Goal: Task Accomplishment & Management: Manage account settings

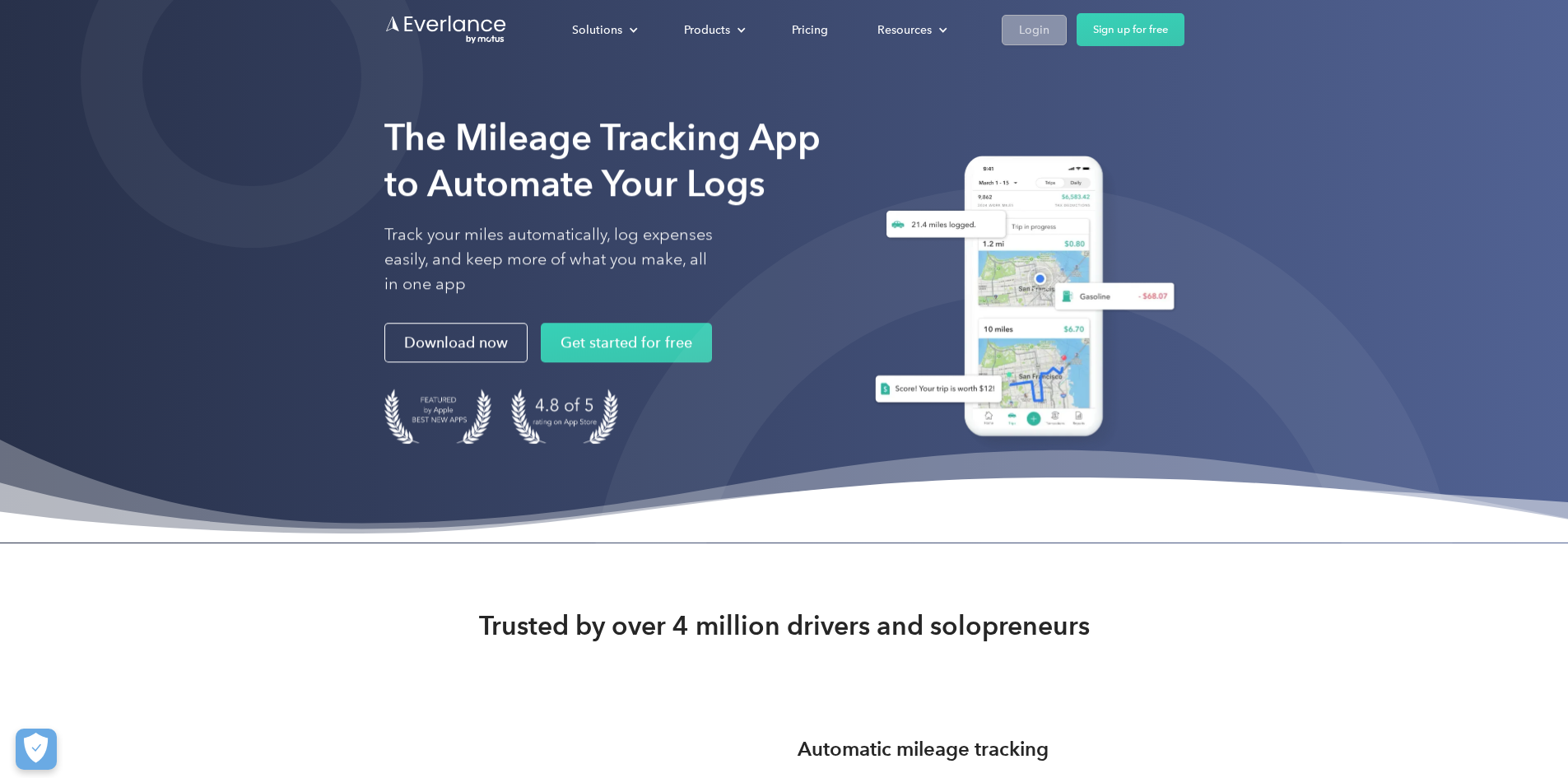
click at [1049, 40] on div "Login" at bounding box center [1035, 30] width 31 height 20
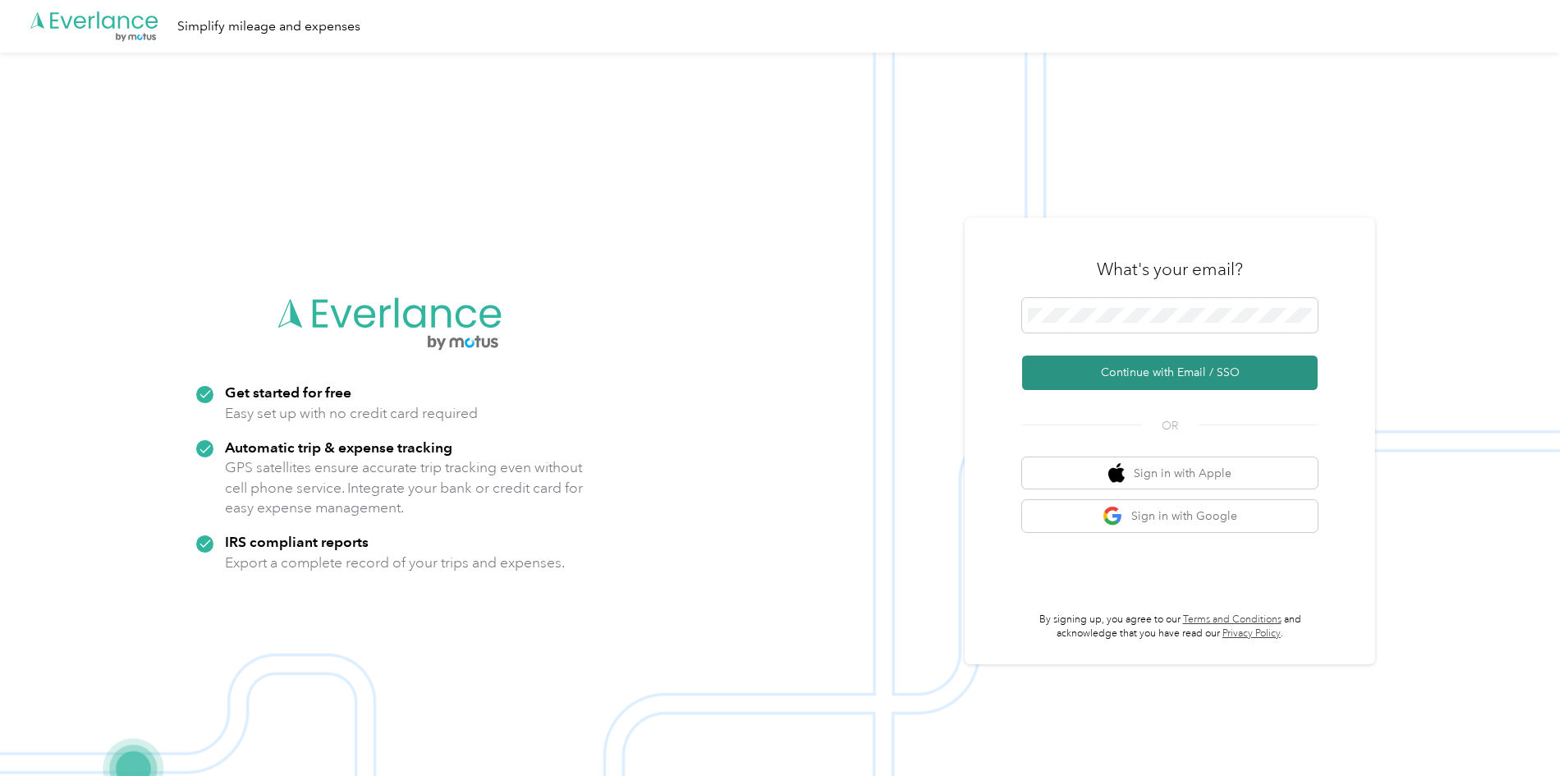
click at [1116, 373] on button "Continue with Email / SSO" at bounding box center [1169, 372] width 295 height 35
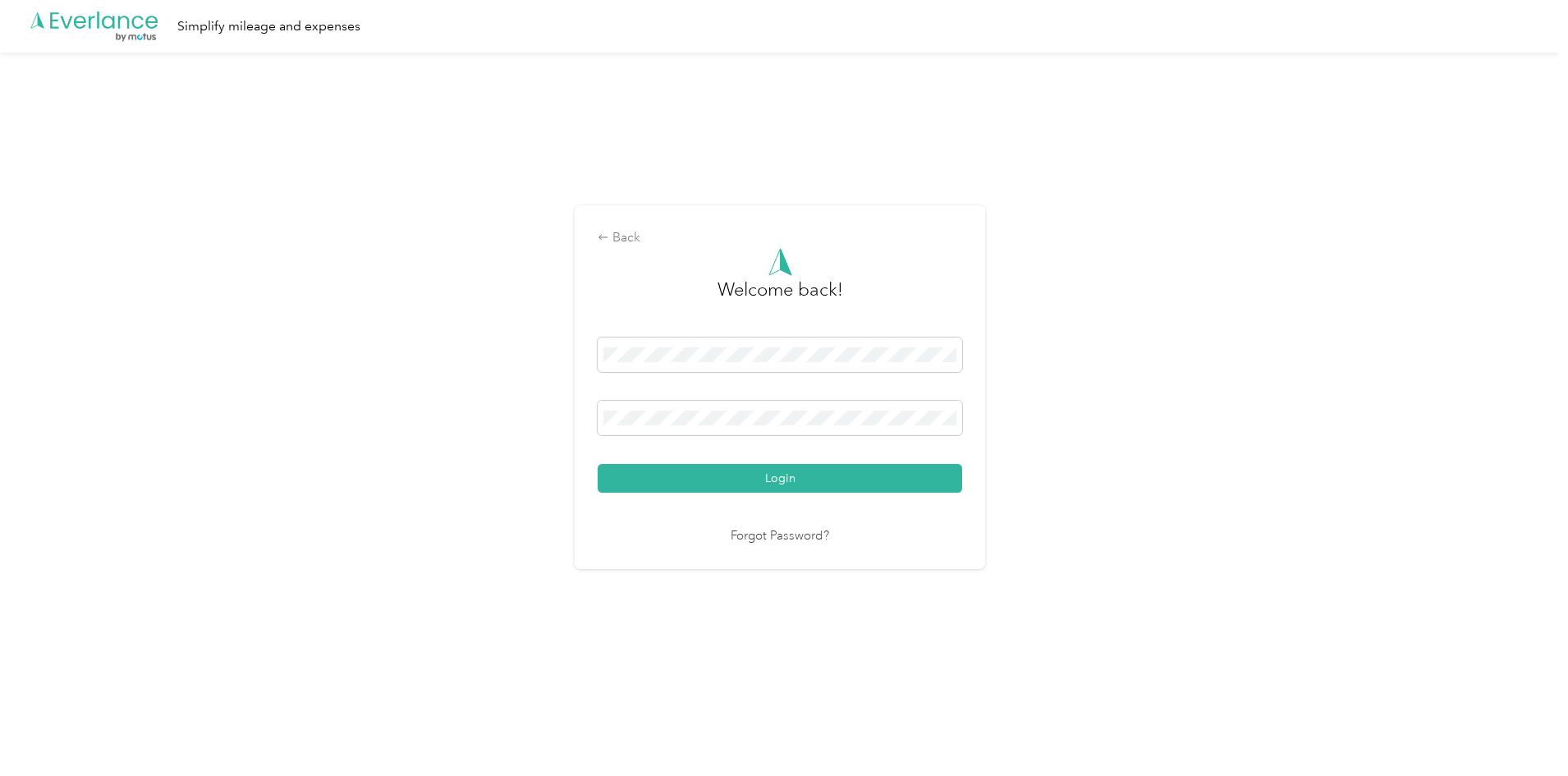
click at [598, 464] on button "Login" at bounding box center [780, 478] width 365 height 29
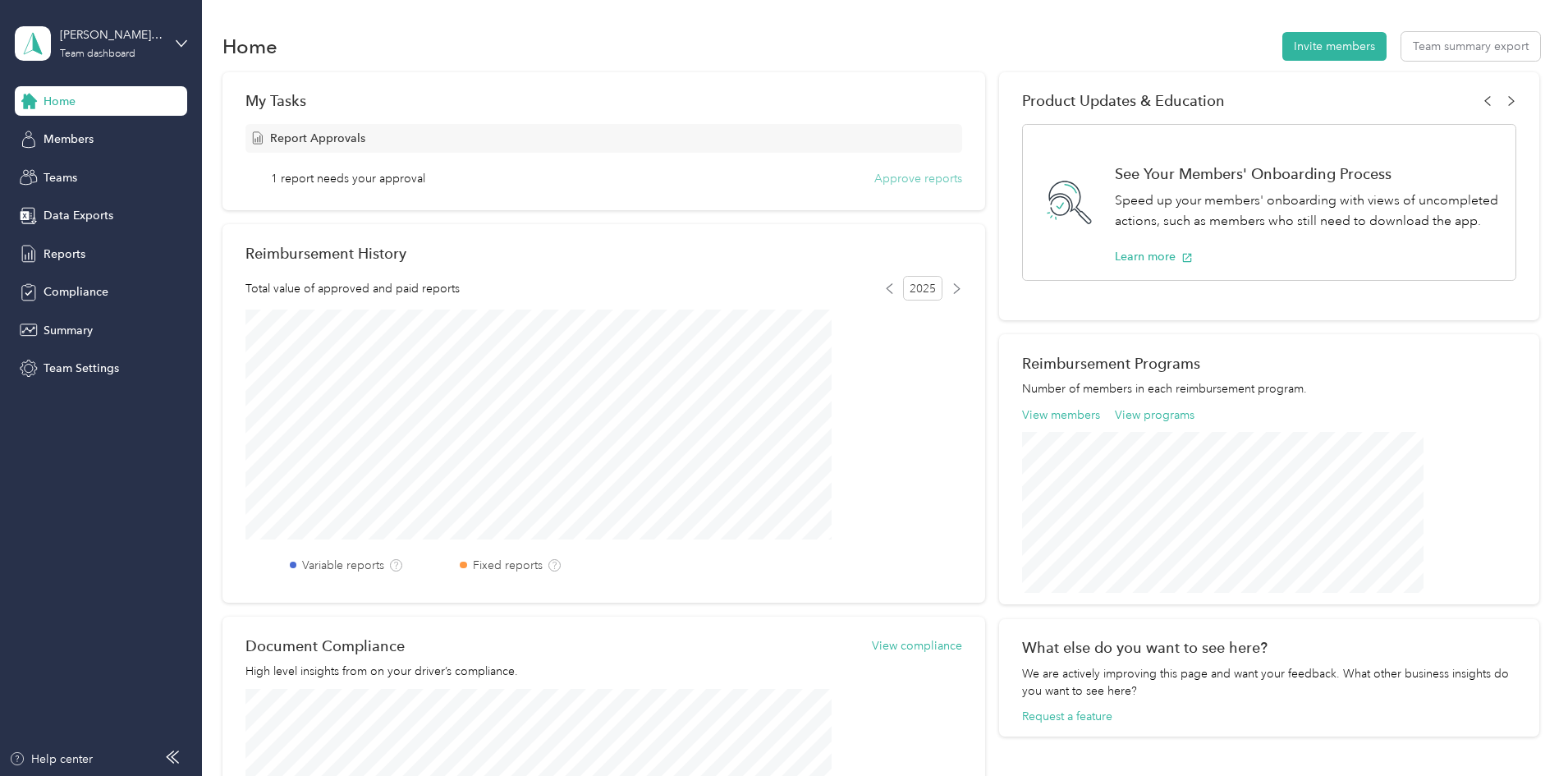
click at [874, 184] on button "Approve reports" at bounding box center [918, 179] width 88 height 17
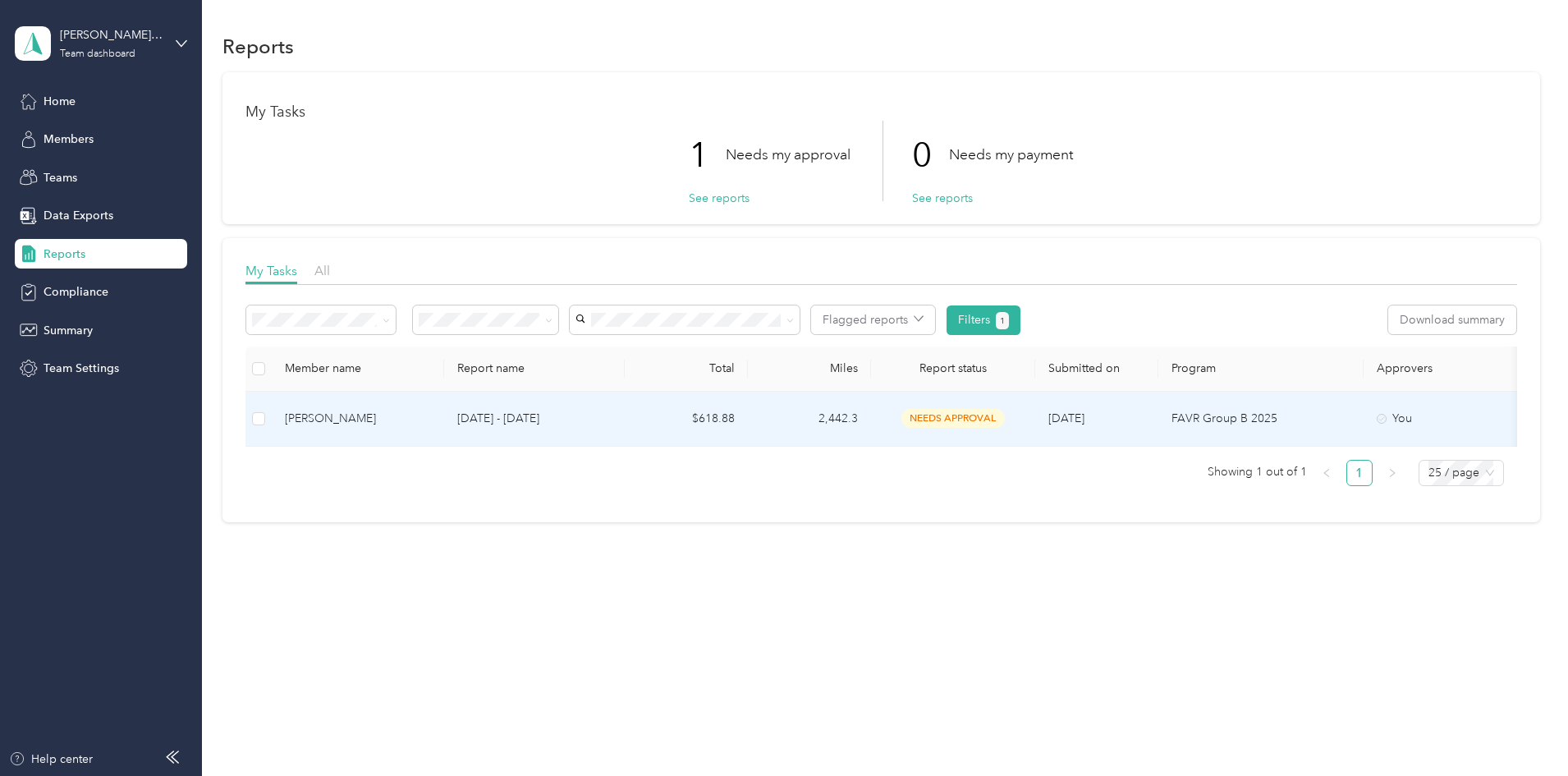
click at [748, 431] on td "$618.88" at bounding box center [687, 419] width 123 height 55
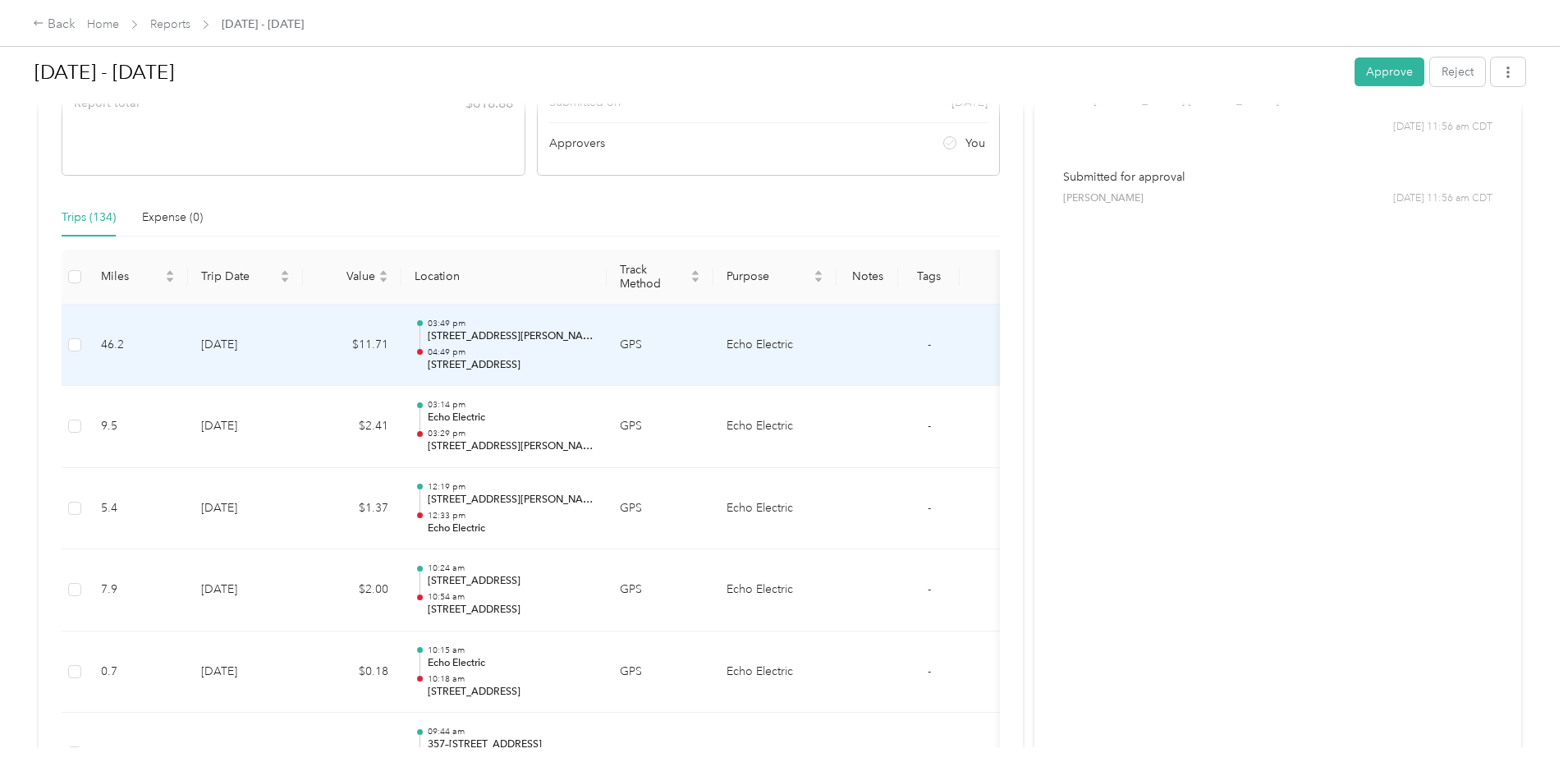
scroll to position [410, 0]
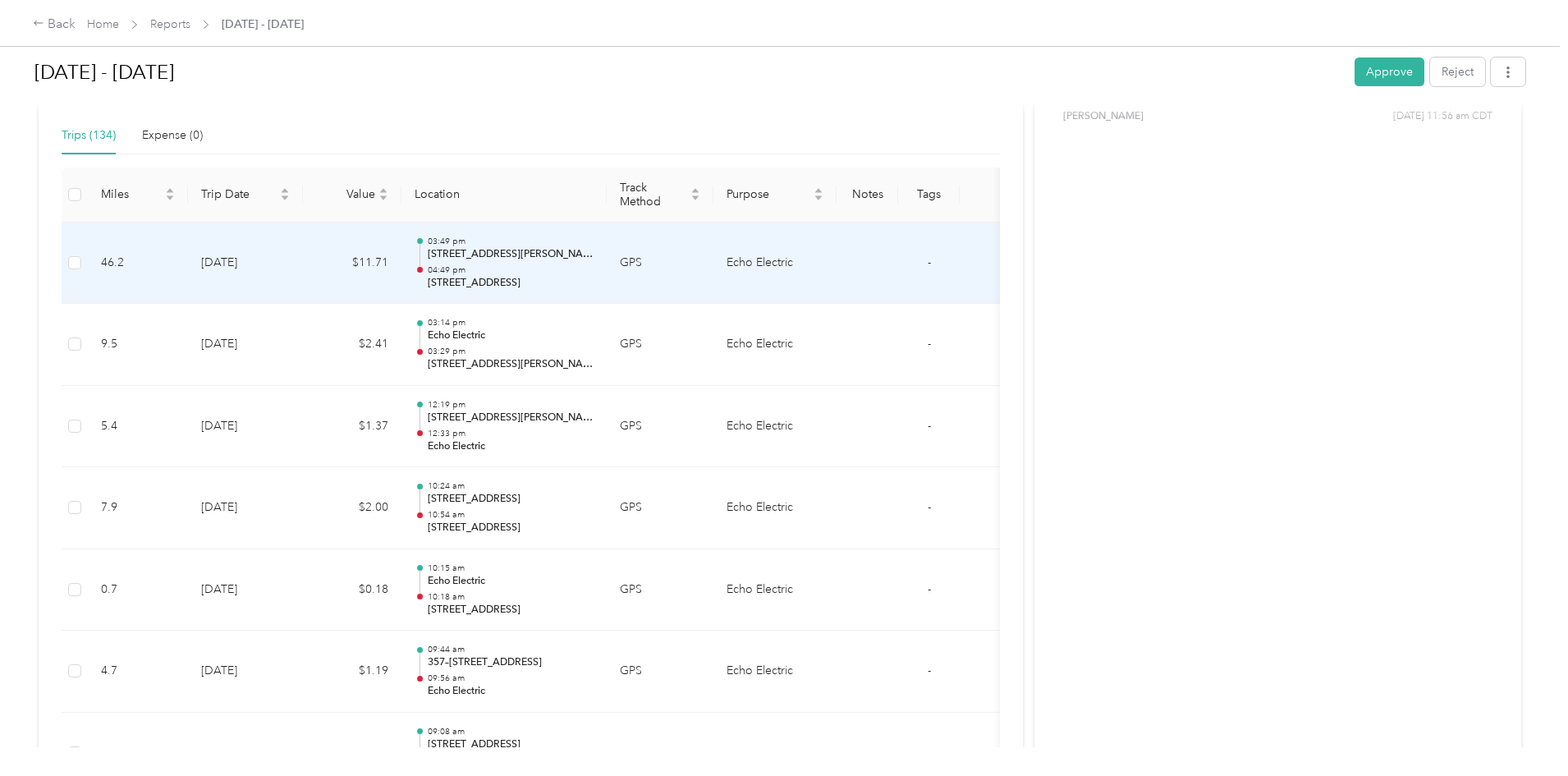
click at [402, 278] on td "$11.71" at bounding box center [352, 263] width 98 height 82
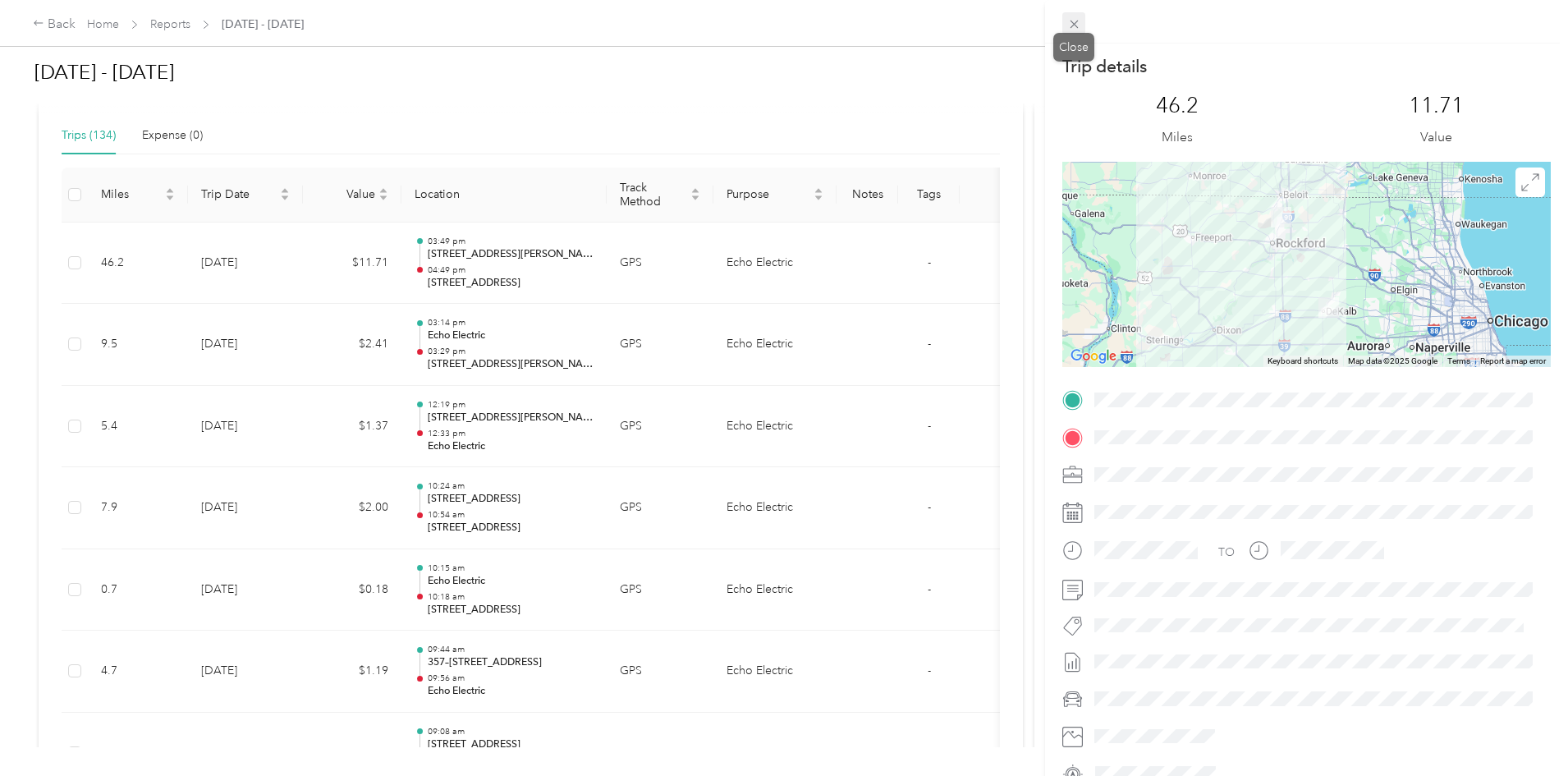
click at [1069, 19] on icon at bounding box center [1074, 24] width 14 height 14
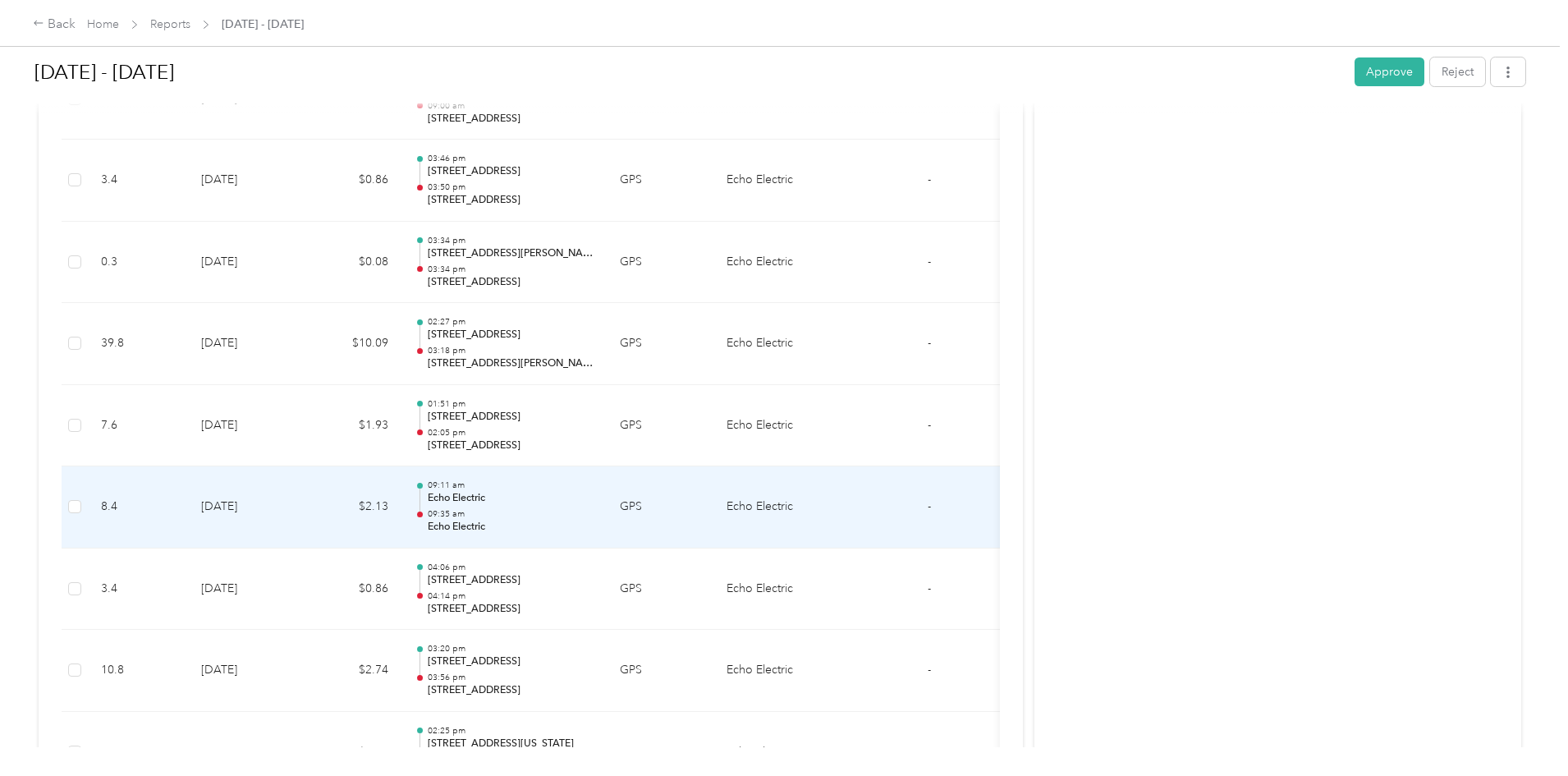
scroll to position [6324, 0]
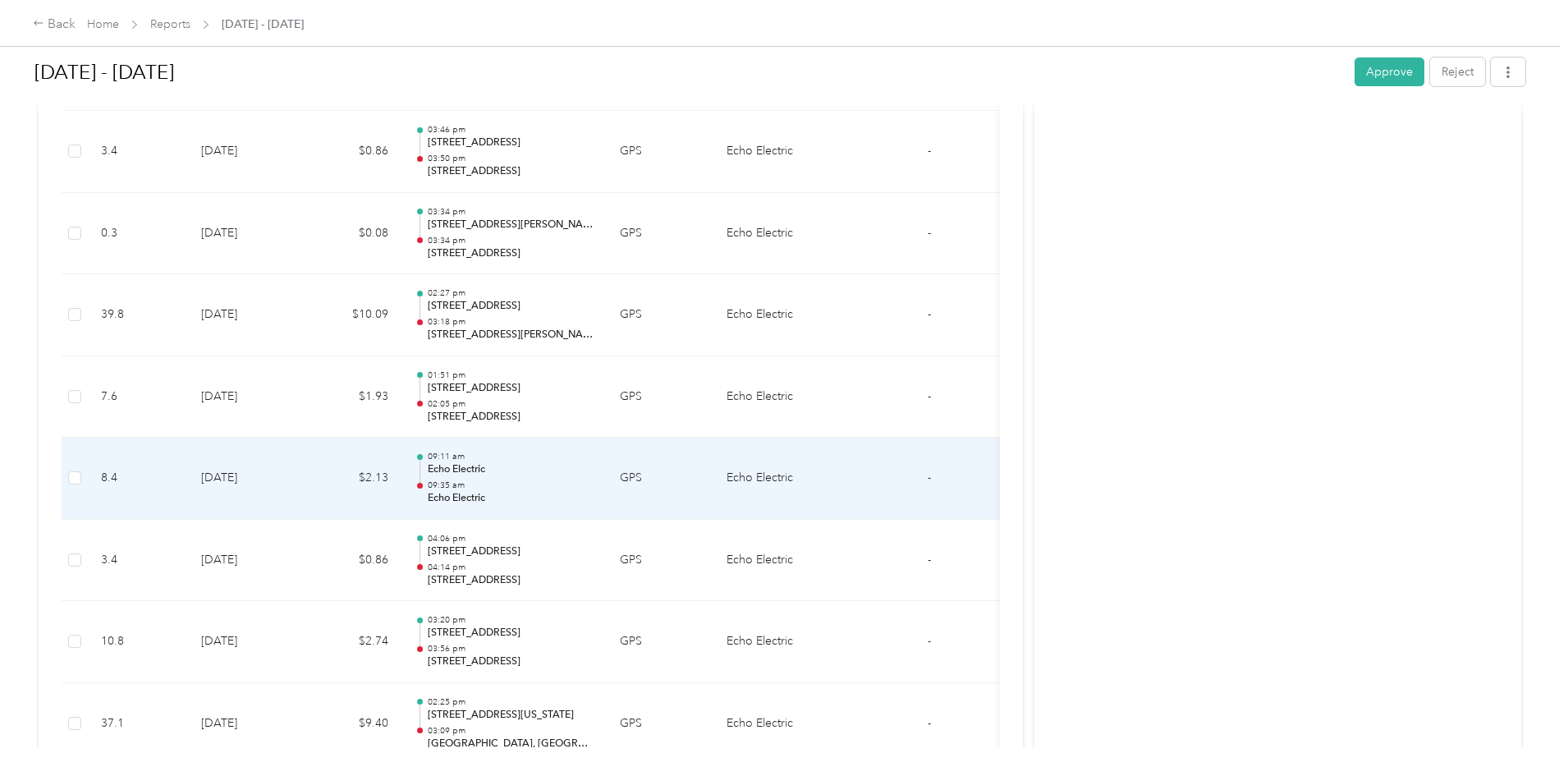
click at [594, 487] on p "09:35 am" at bounding box center [511, 486] width 166 height 12
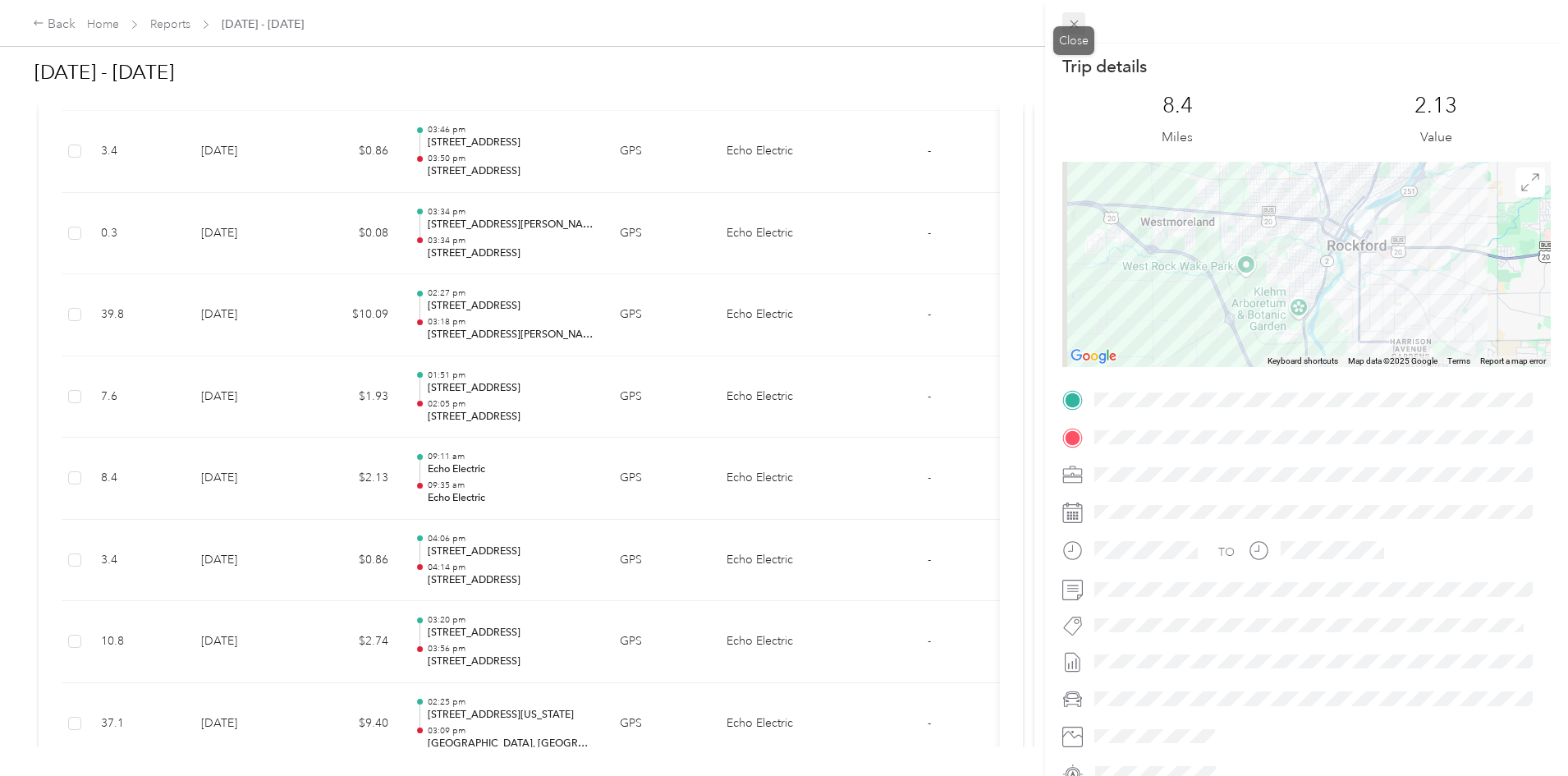
click at [1077, 24] on icon at bounding box center [1074, 24] width 14 height 14
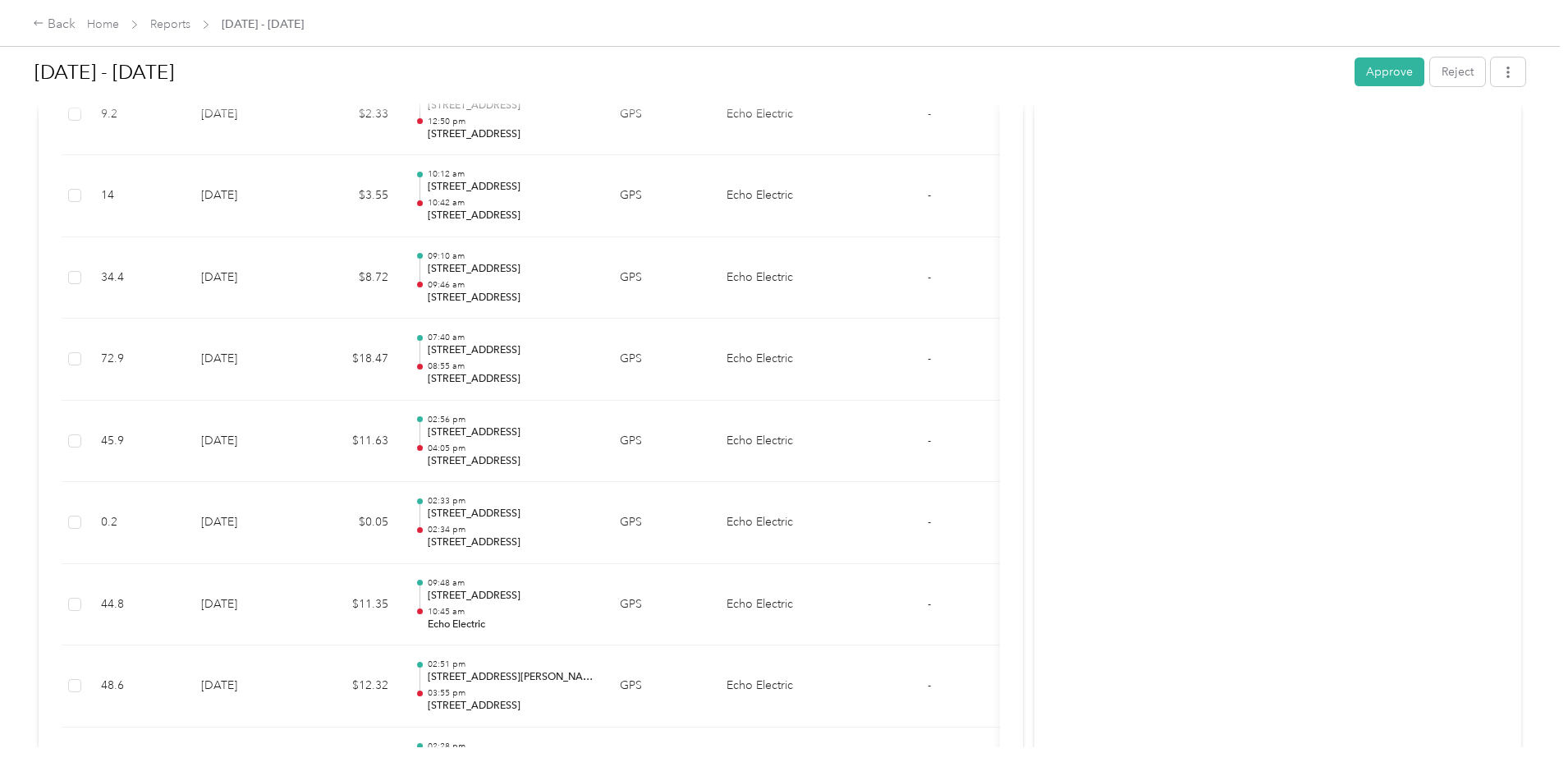
scroll to position [8624, 0]
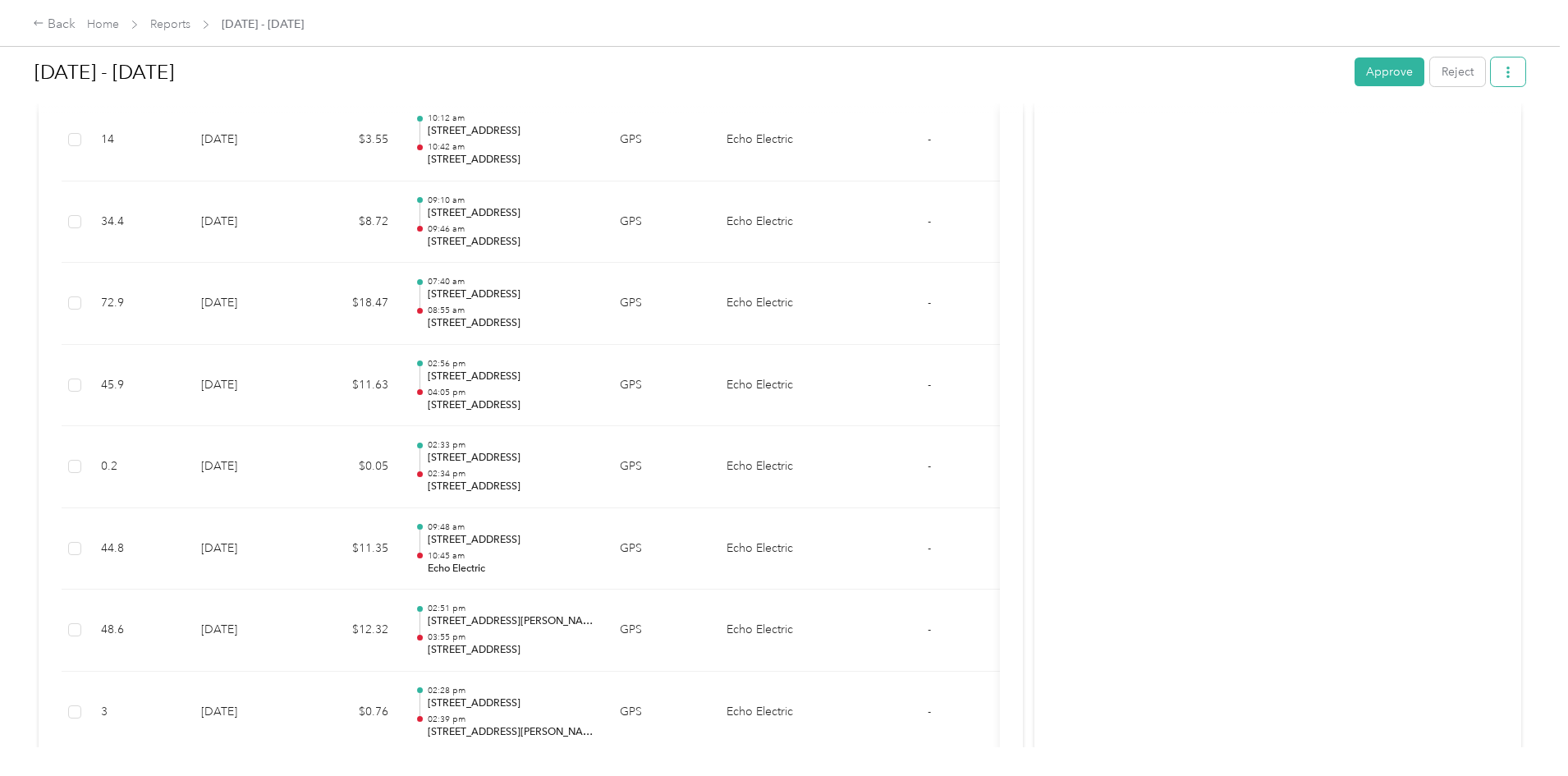
click at [1502, 72] on icon "button" at bounding box center [1508, 73] width 12 height 12
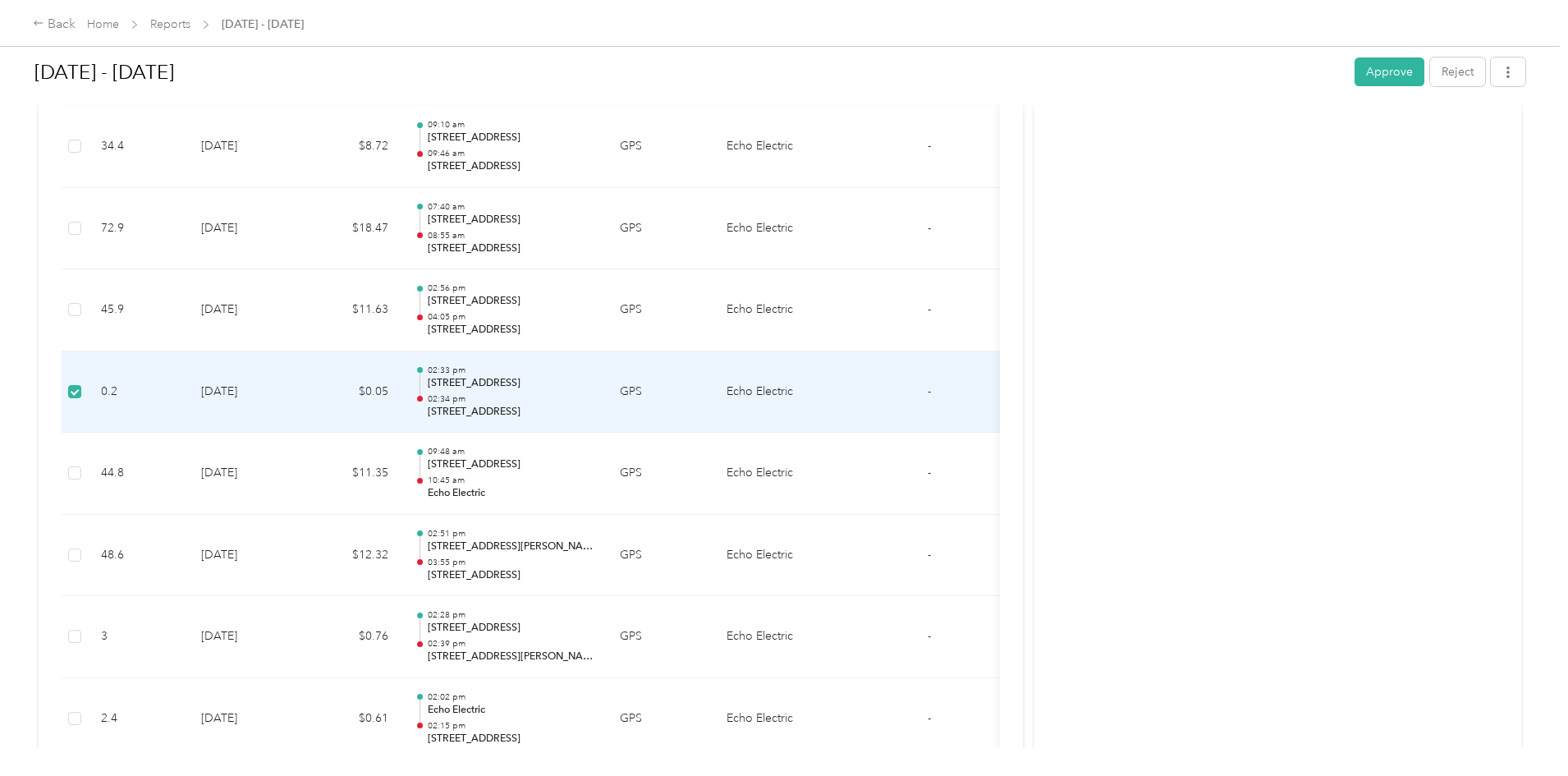
scroll to position [8753, 0]
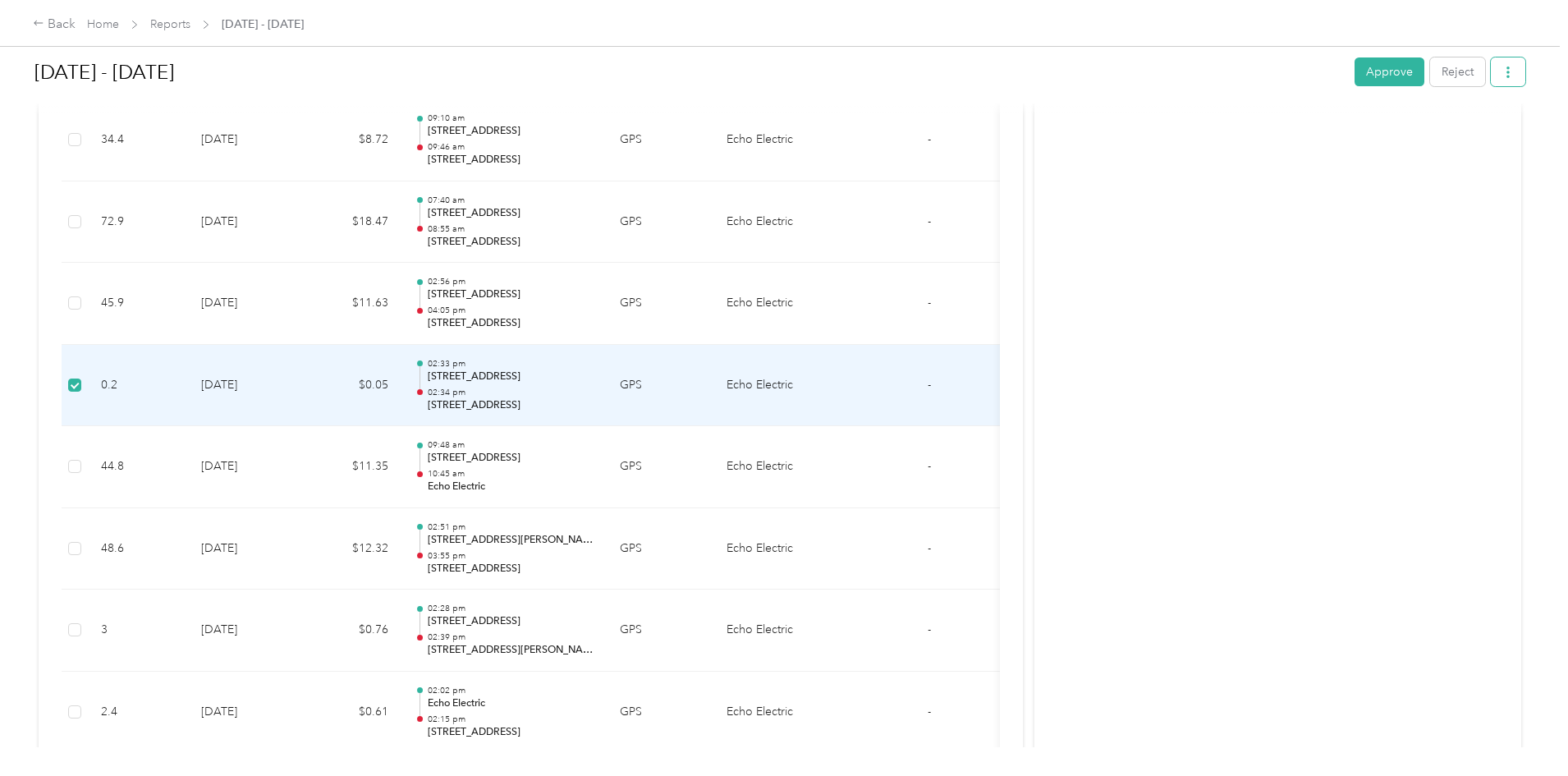
click at [1502, 69] on icon "button" at bounding box center [1508, 73] width 12 height 12
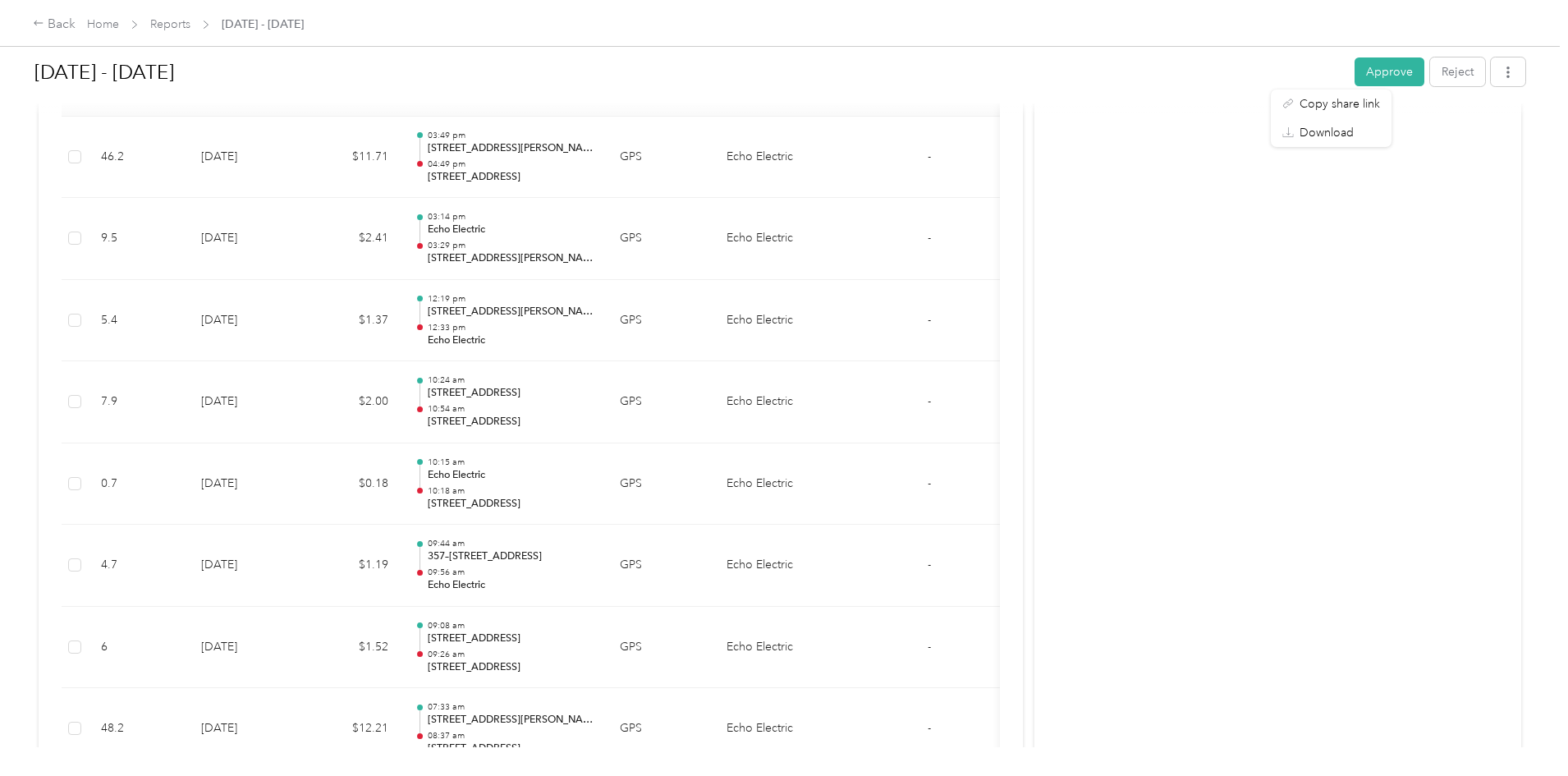
scroll to position [294, 0]
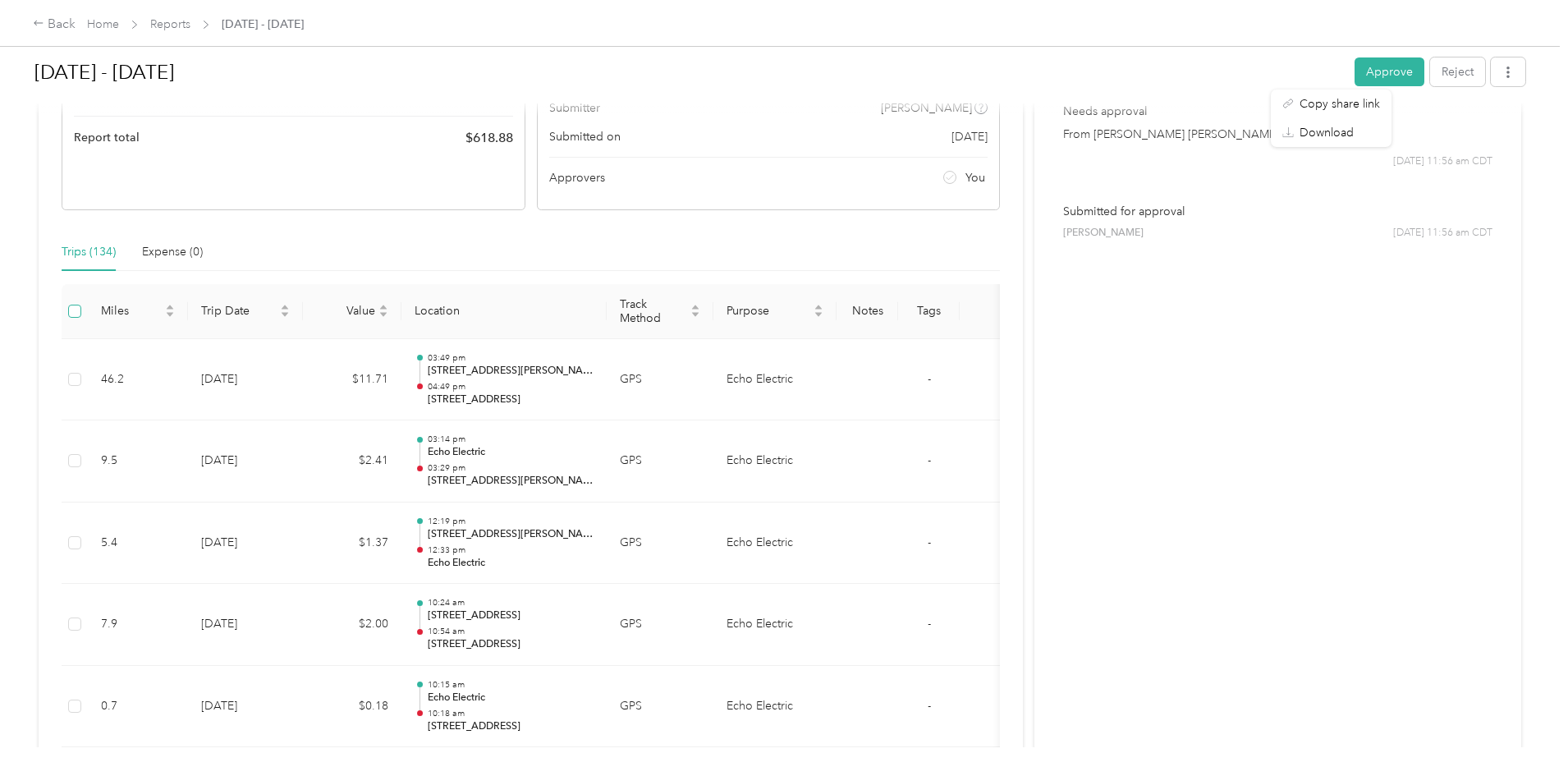
click at [81, 319] on label at bounding box center [75, 311] width 14 height 18
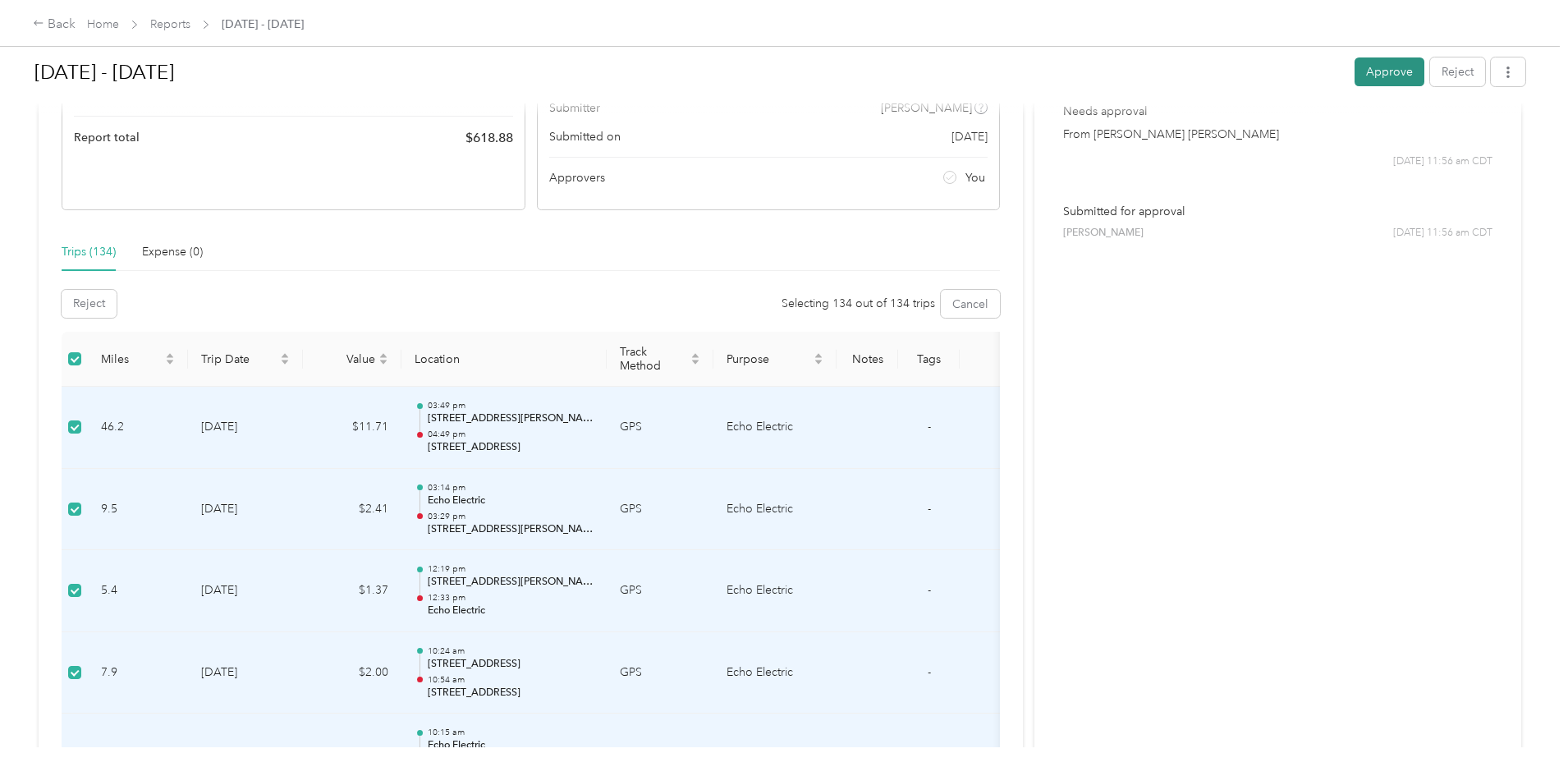
click at [1354, 80] on button "Approve" at bounding box center [1389, 72] width 69 height 29
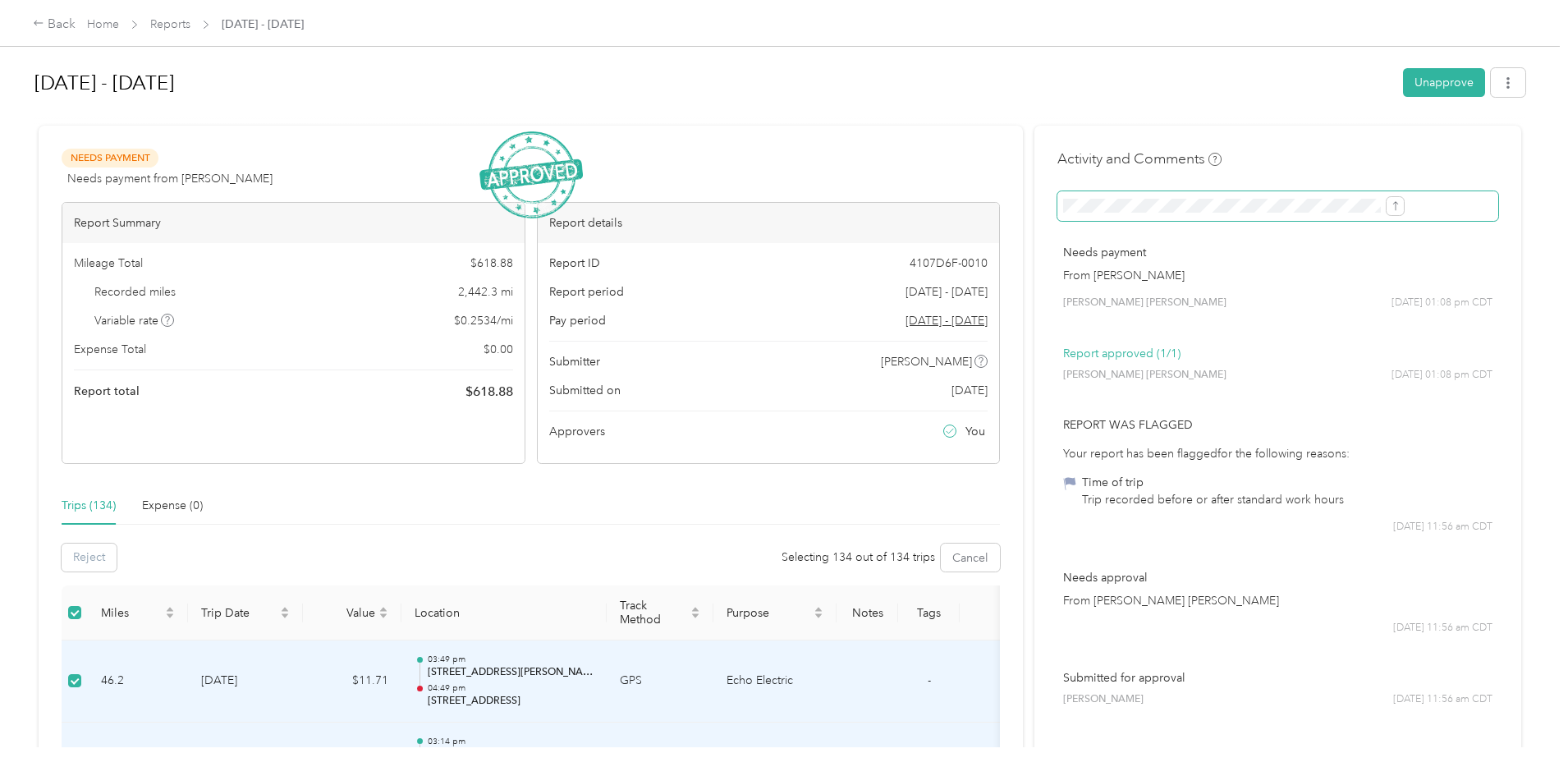
scroll to position [0, 200]
click at [1390, 206] on icon "submit" at bounding box center [1395, 206] width 12 height 12
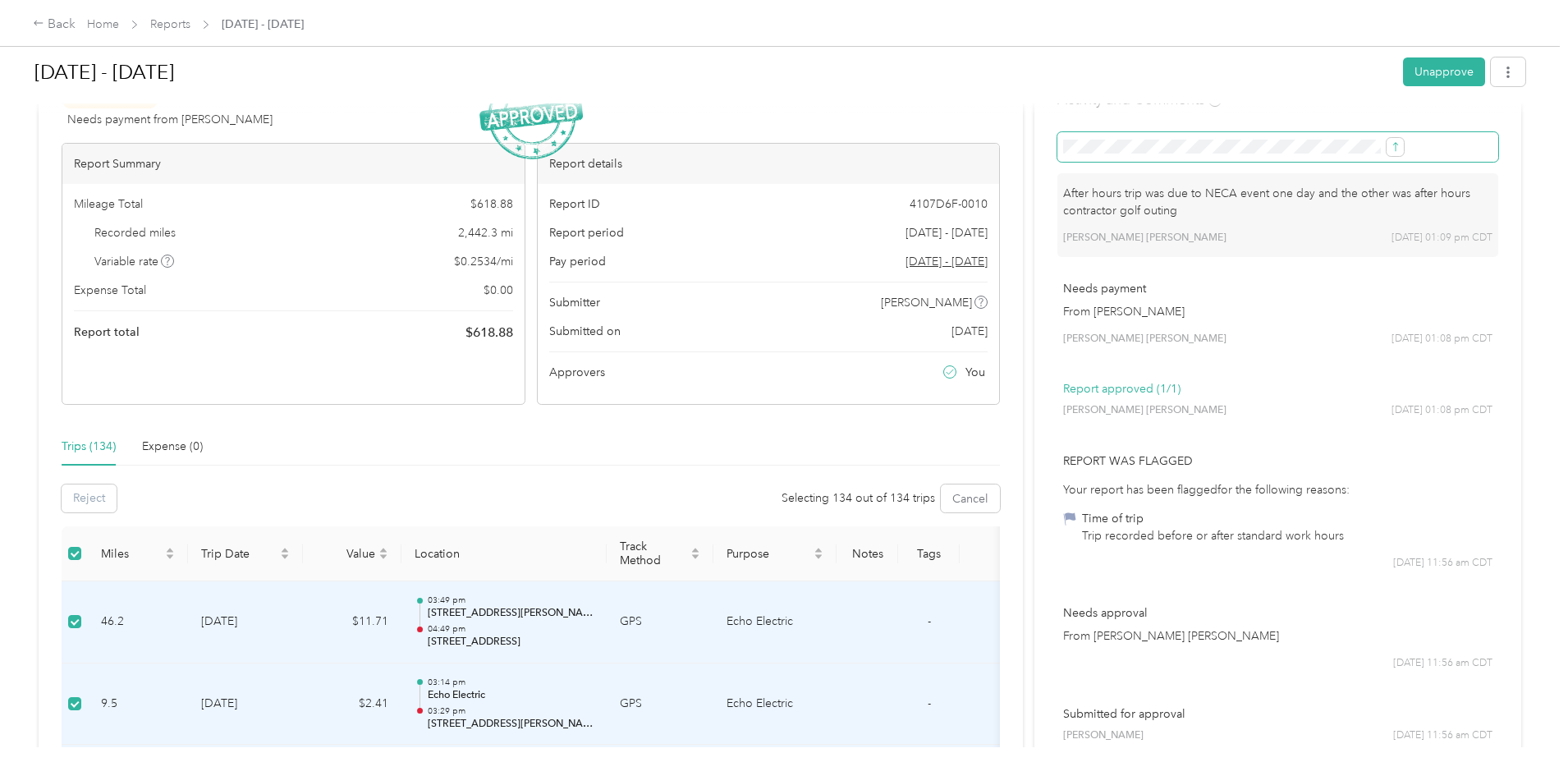
scroll to position [0, 0]
